Goal: Browse casually: Explore the website without a specific task or goal

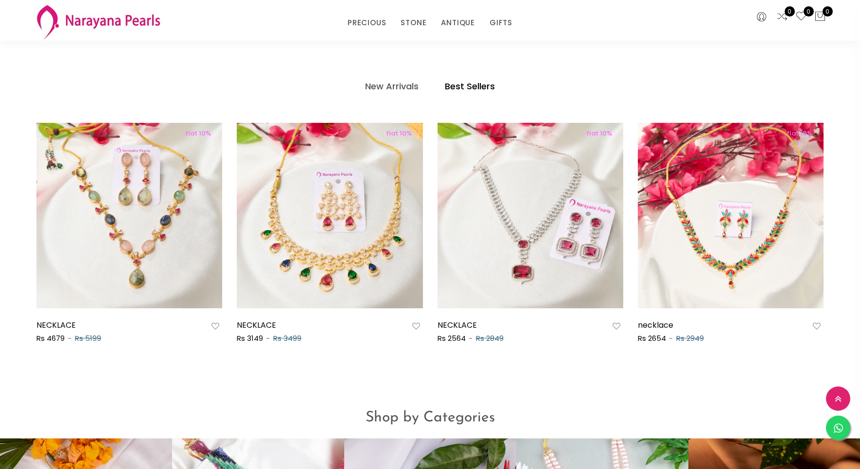
scroll to position [567, 0]
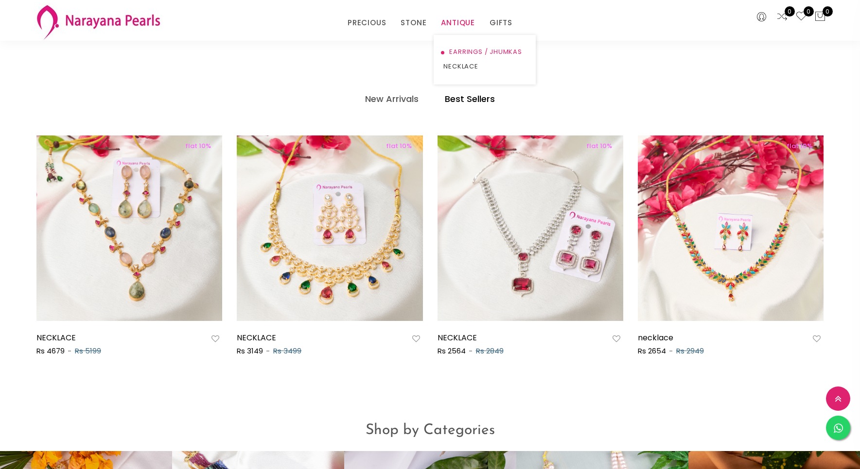
click at [463, 48] on link "EARRINGS / JHUMKAS" at bounding box center [484, 52] width 83 height 15
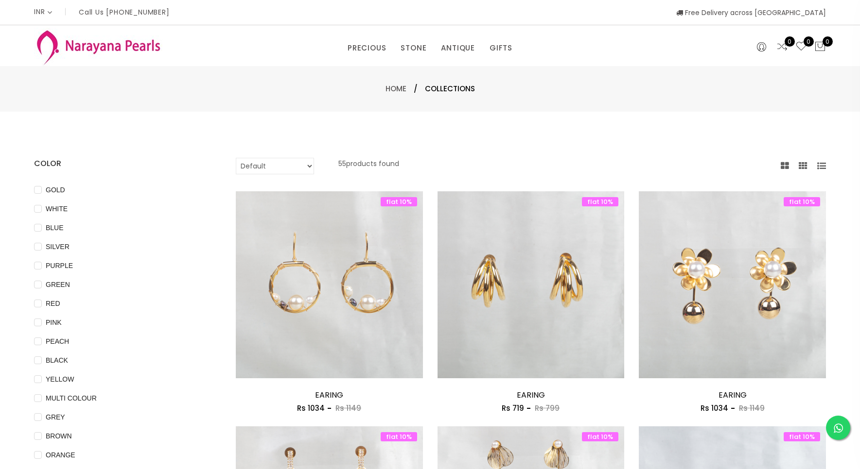
click at [291, 158] on select "Default Price - High to Low Price - Low to High" at bounding box center [275, 166] width 78 height 17
select select "priceLowToHigh"
click at [236, 158] on select "Default Price - High to Low Price - Low to High" at bounding box center [275, 166] width 78 height 17
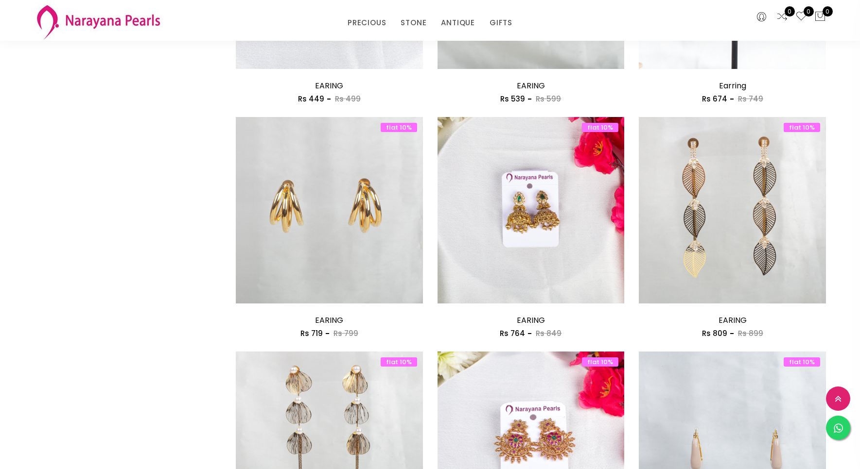
scroll to position [601, 0]
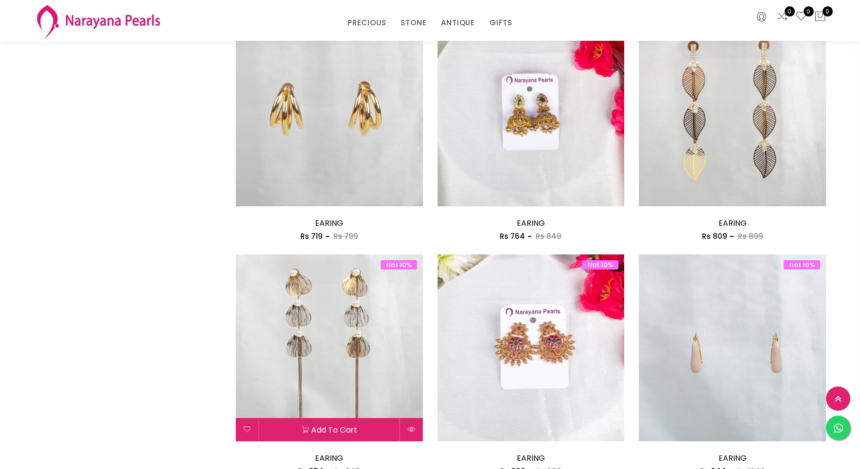
click at [326, 334] on img at bounding box center [329, 348] width 187 height 187
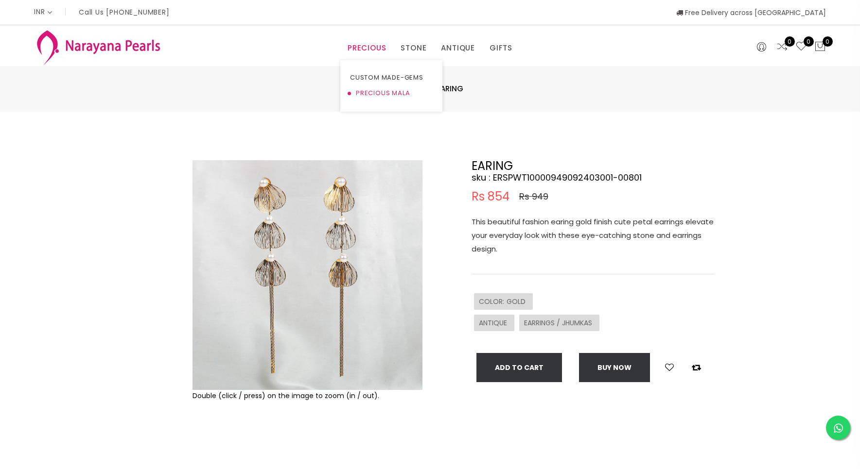
click at [361, 93] on link "PRECIOUS MALA" at bounding box center [391, 94] width 83 height 16
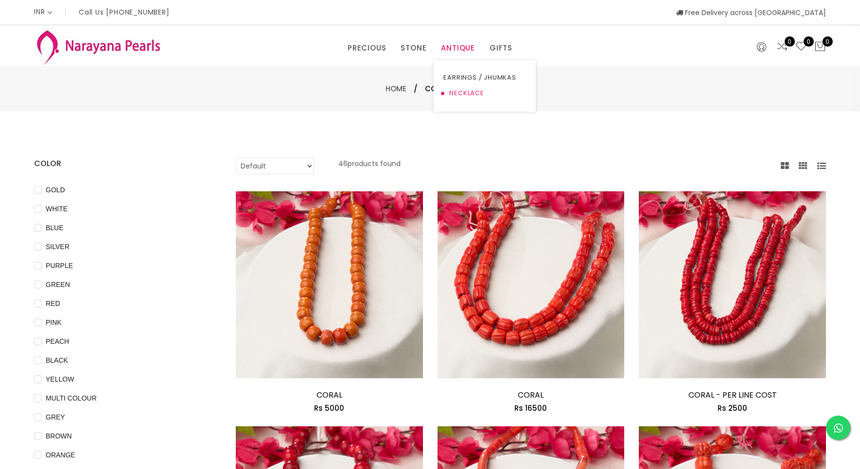
click at [452, 91] on link "NECKLACE" at bounding box center [484, 94] width 83 height 16
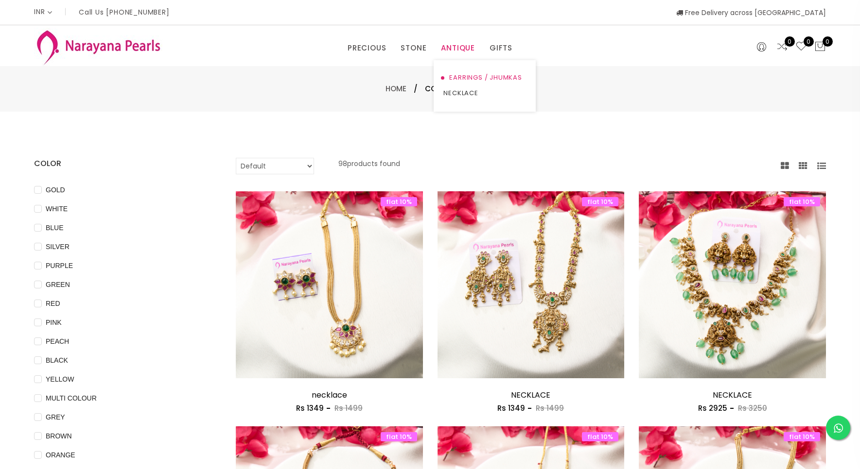
click at [462, 77] on link "EARRINGS / JHUMKAS" at bounding box center [484, 78] width 83 height 16
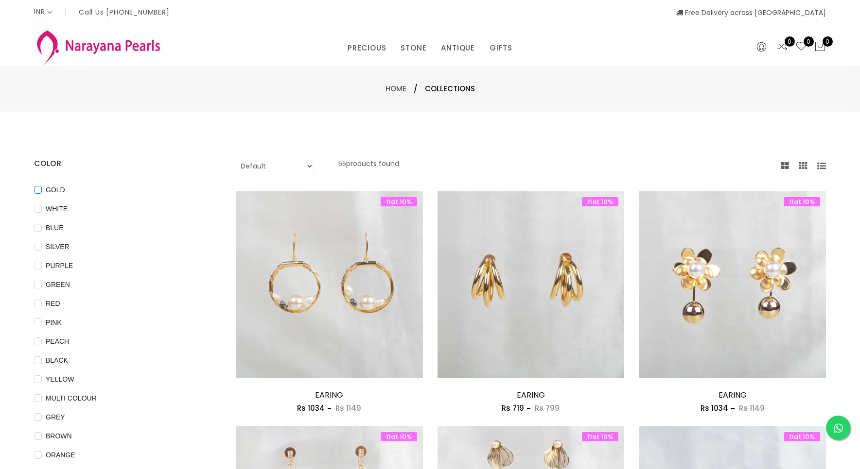
click at [60, 189] on span "GOLD" at bounding box center [55, 190] width 27 height 11
click at [42, 189] on input "GOLD" at bounding box center [38, 197] width 8 height 22
checkbox input "true"
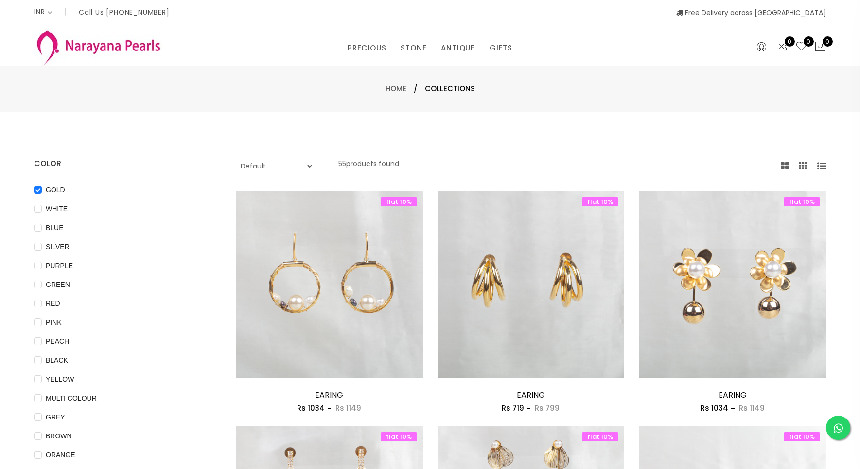
click at [258, 162] on select "Default Price - High to Low Price - Low to High" at bounding box center [275, 166] width 78 height 17
select select "priceLowToHigh"
click at [236, 158] on select "Default Price - High to Low Price - Low to High" at bounding box center [275, 166] width 78 height 17
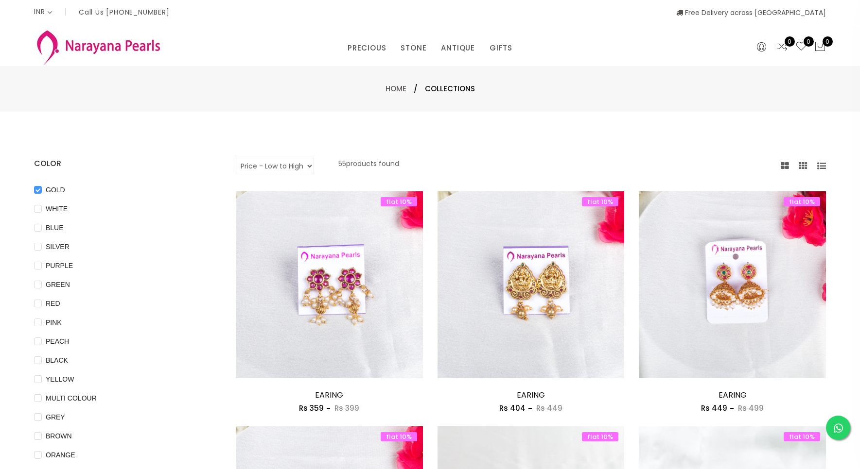
click at [35, 189] on input "GOLD" at bounding box center [38, 197] width 8 height 22
checkbox input "false"
click at [370, 77] on link "CUSTOM MADE-GEMS" at bounding box center [391, 78] width 83 height 16
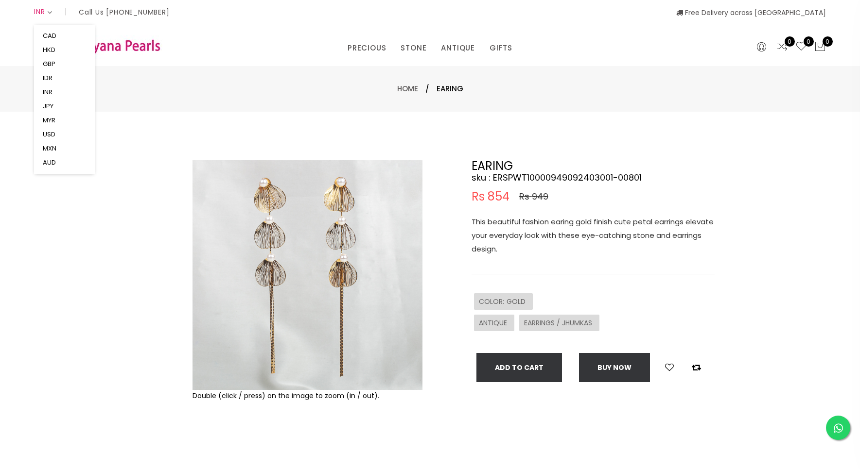
scroll to position [331, 0]
